Goal: Task Accomplishment & Management: Complete application form

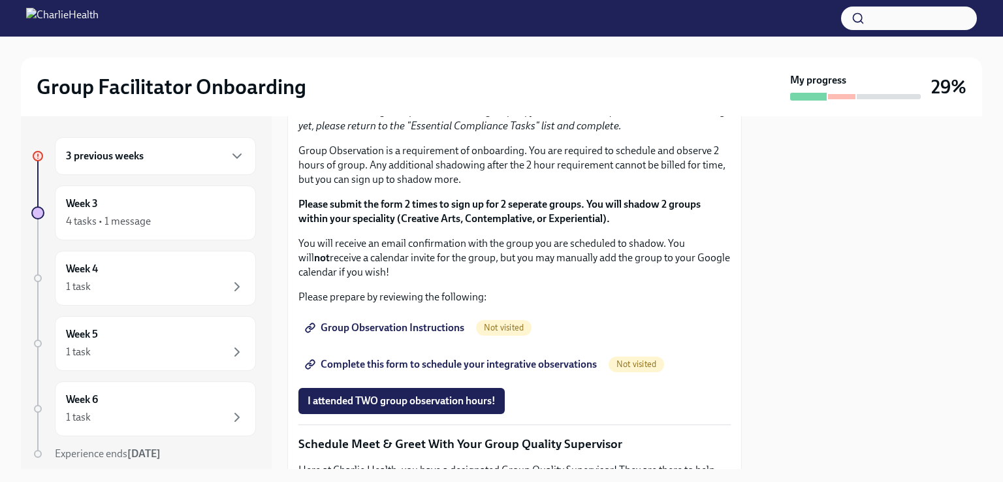
scroll to position [706, 0]
drag, startPoint x: 327, startPoint y: 263, endPoint x: 415, endPoint y: 266, distance: 88.9
copy li "Skills For Facilitators"
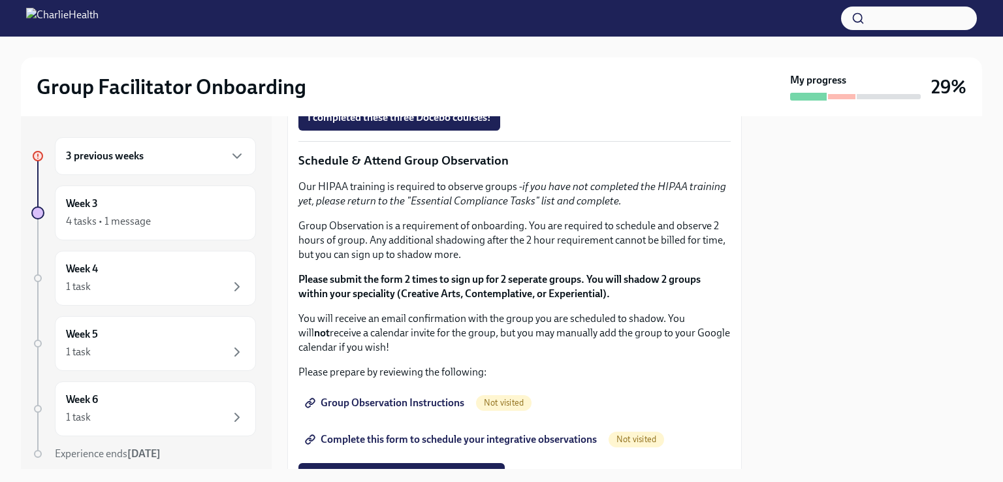
scroll to position [625, 0]
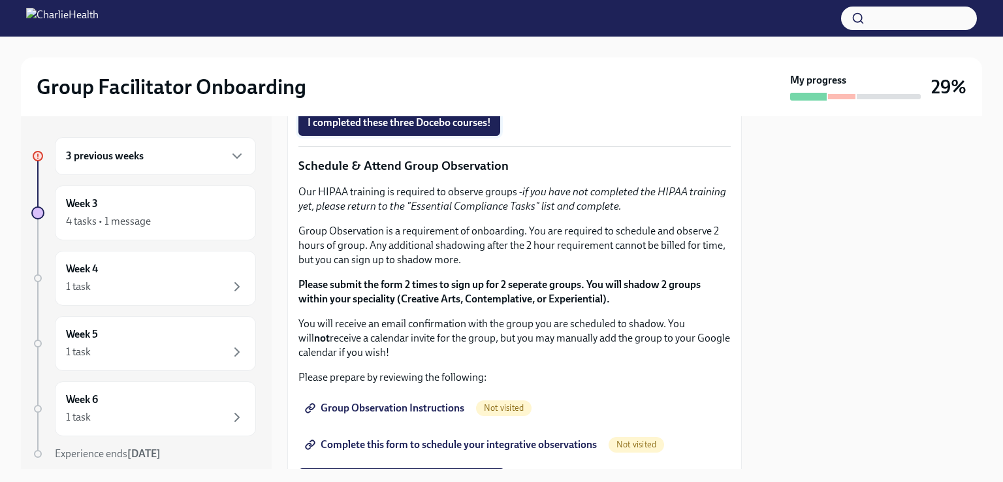
click at [393, 129] on span "I completed these three Docebo courses!" at bounding box center [400, 122] width 184 height 13
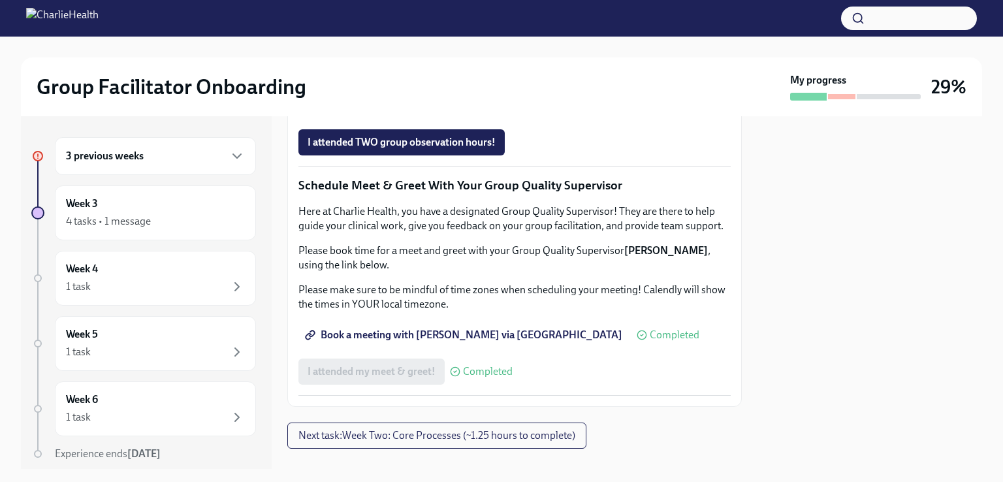
scroll to position [932, 0]
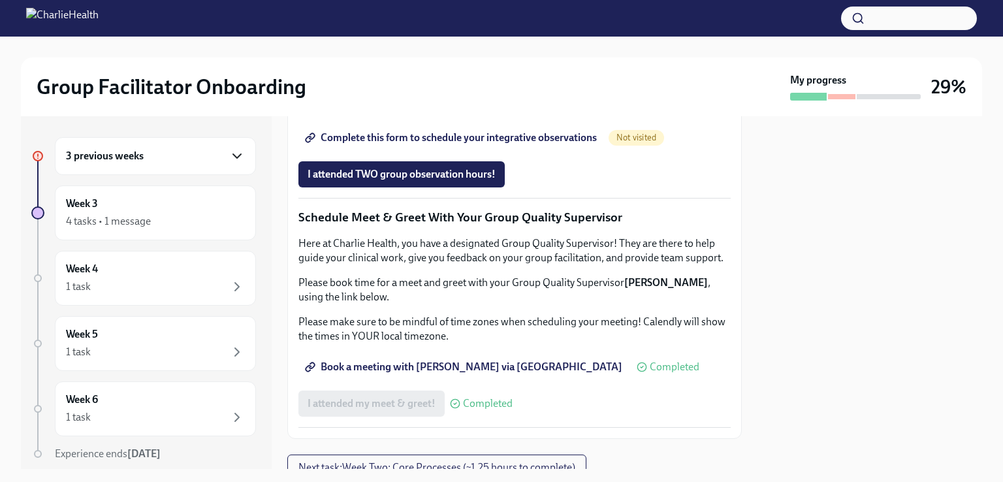
click at [229, 151] on icon "button" at bounding box center [237, 156] width 16 height 16
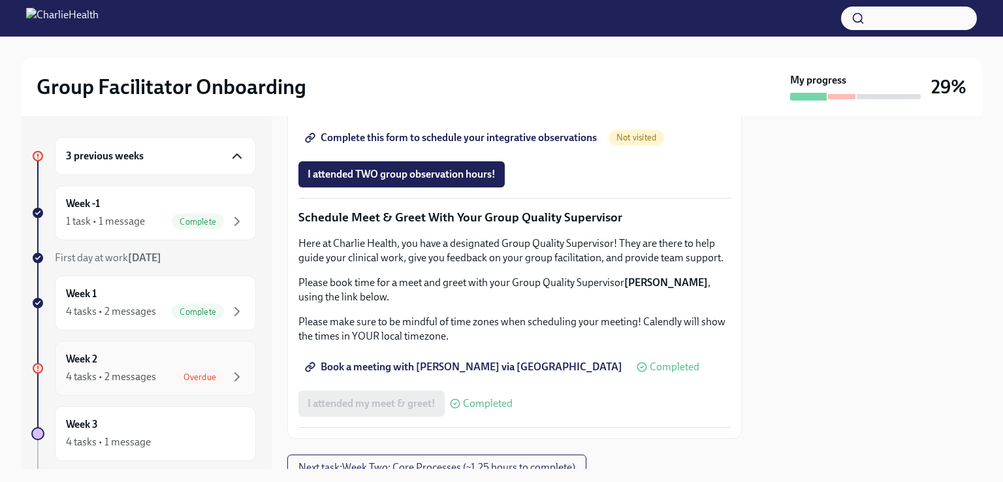
click at [211, 360] on div "Week 2 4 tasks • 2 messages Overdue" at bounding box center [155, 368] width 179 height 33
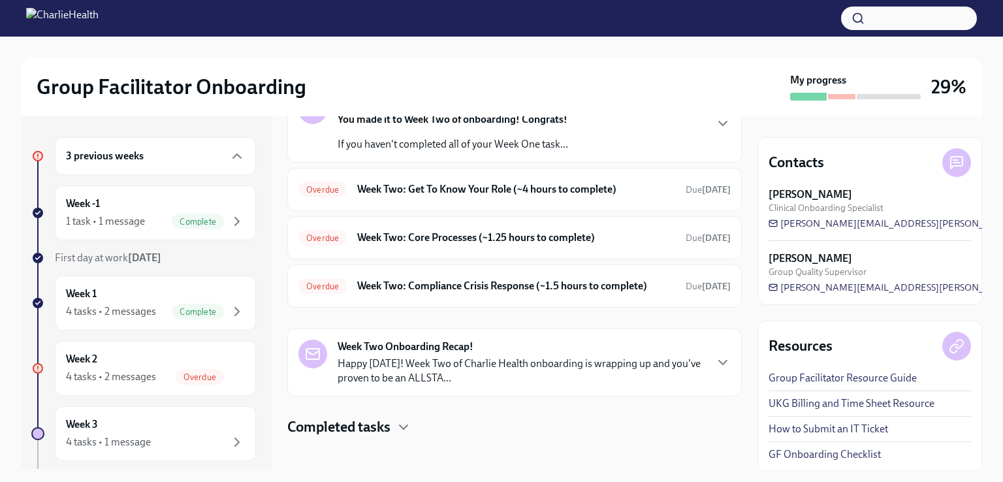
scroll to position [101, 0]
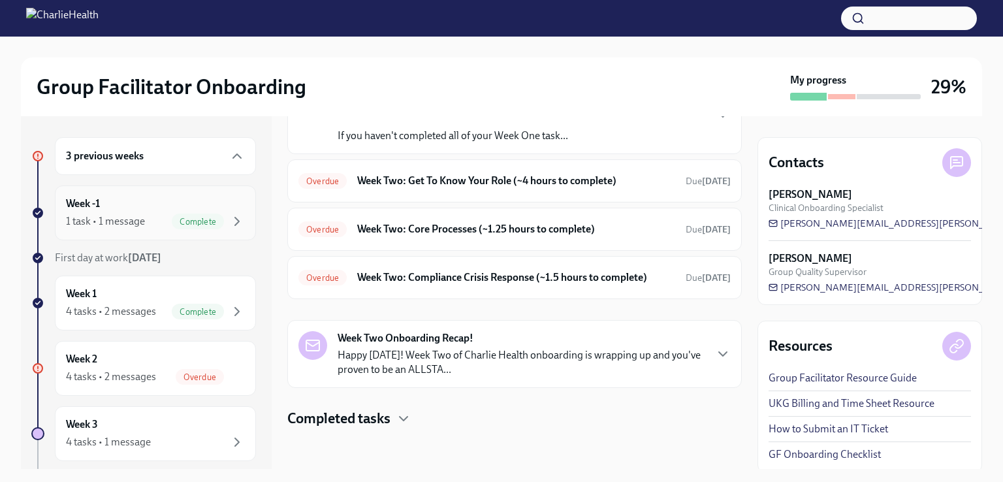
click at [125, 203] on div "Week -1 1 task • 1 message Complete" at bounding box center [155, 213] width 179 height 33
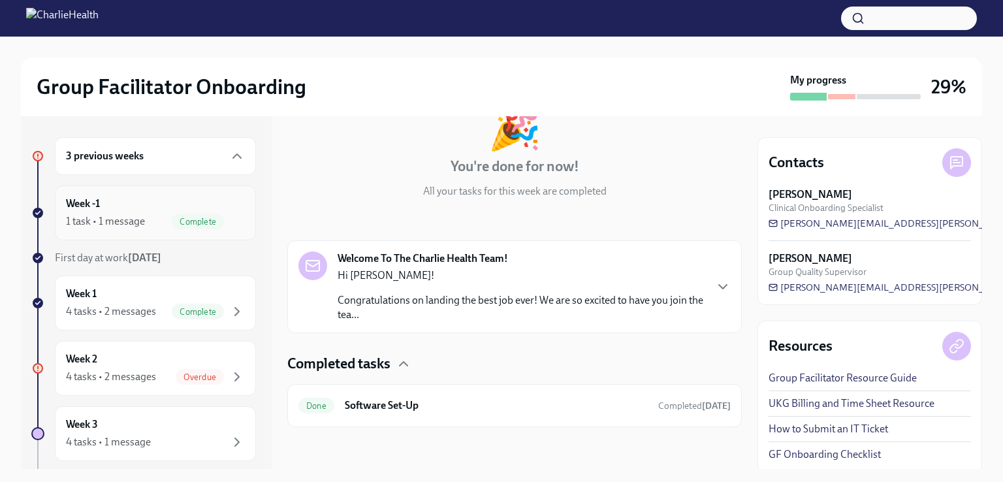
scroll to position [91, 0]
click at [125, 298] on div "Week 1 4 tasks • 2 messages Complete" at bounding box center [155, 303] width 179 height 33
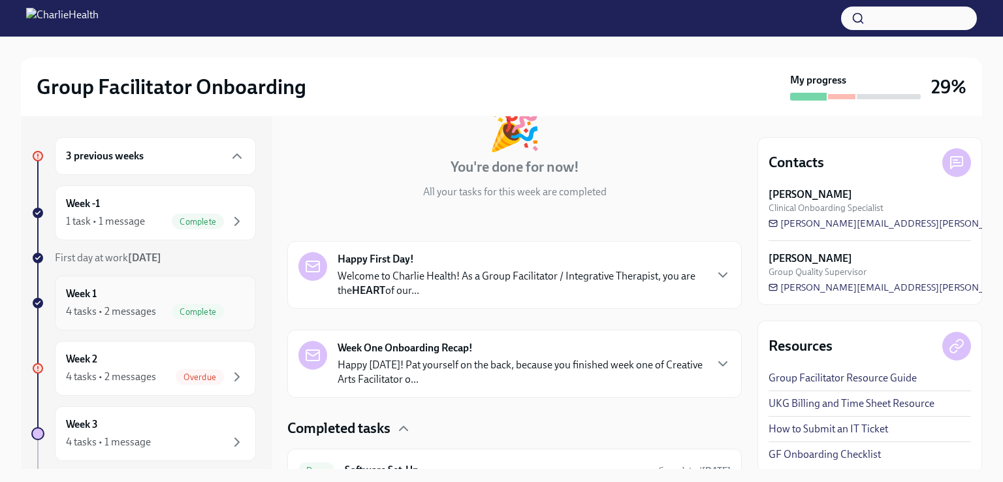
scroll to position [256, 0]
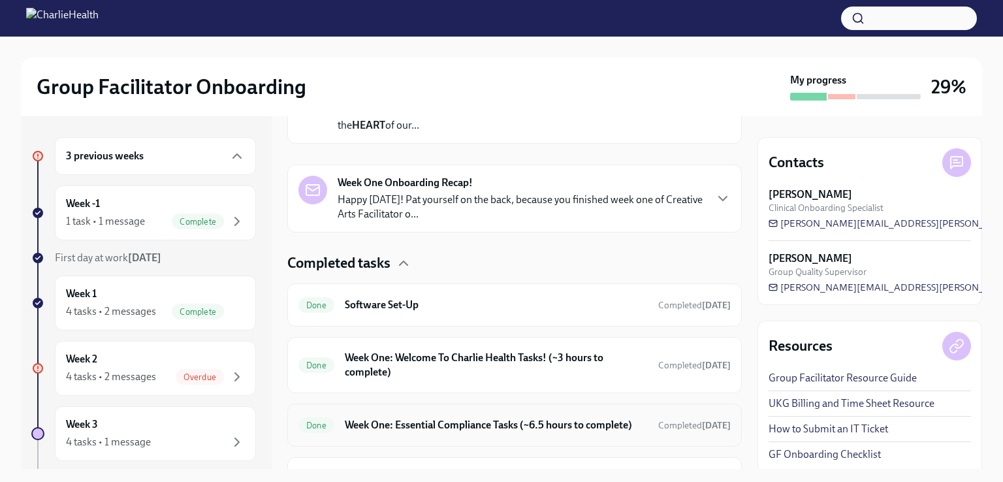
click at [500, 419] on h6 "Week One: Essential Compliance Tasks (~6.5 hours to complete)" at bounding box center [496, 425] width 303 height 14
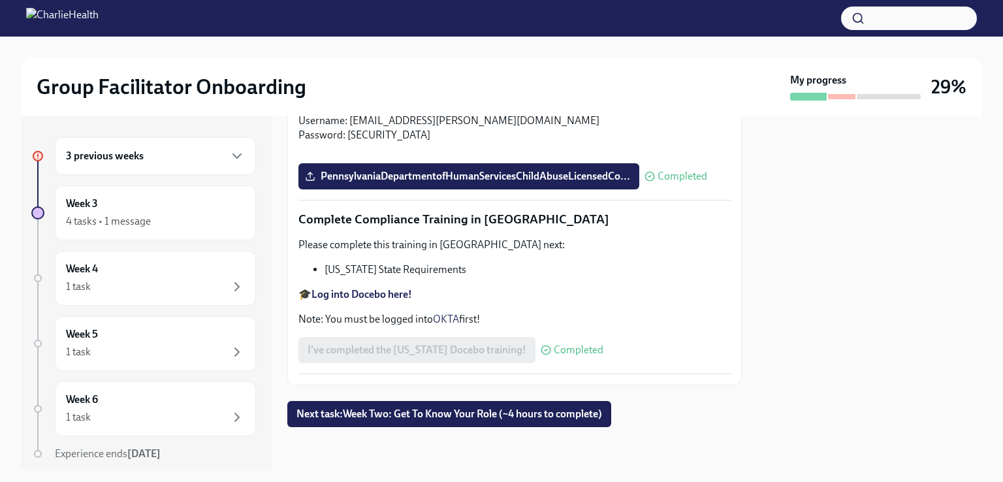
scroll to position [2883, 0]
click at [152, 155] on div "3 previous weeks" at bounding box center [155, 156] width 179 height 16
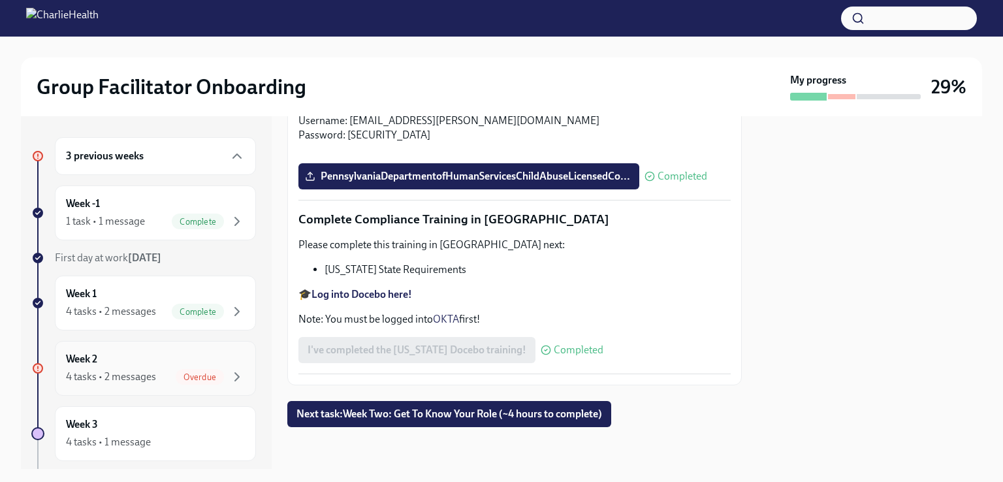
click at [145, 372] on div "4 tasks • 2 messages" at bounding box center [111, 377] width 90 height 14
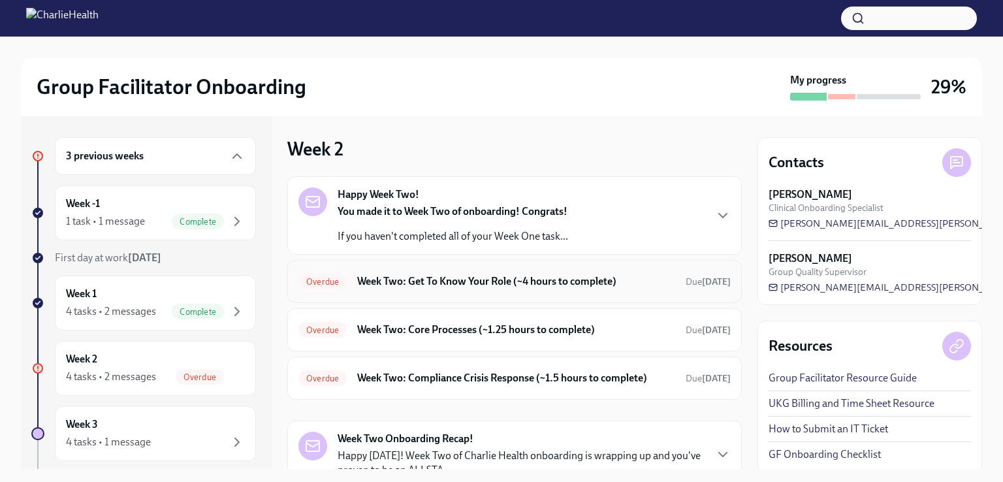
click at [513, 279] on h6 "Week Two: Get To Know Your Role (~4 hours to complete)" at bounding box center [516, 281] width 318 height 14
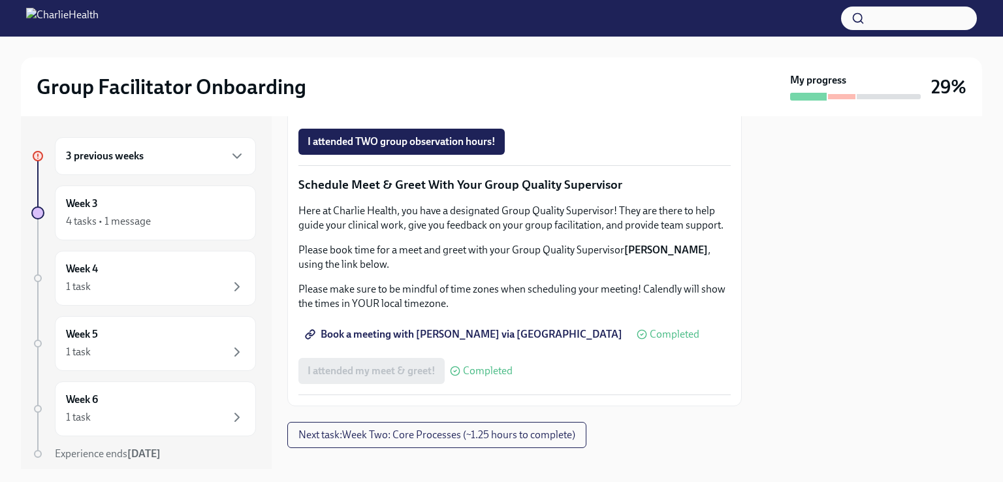
scroll to position [964, 0]
